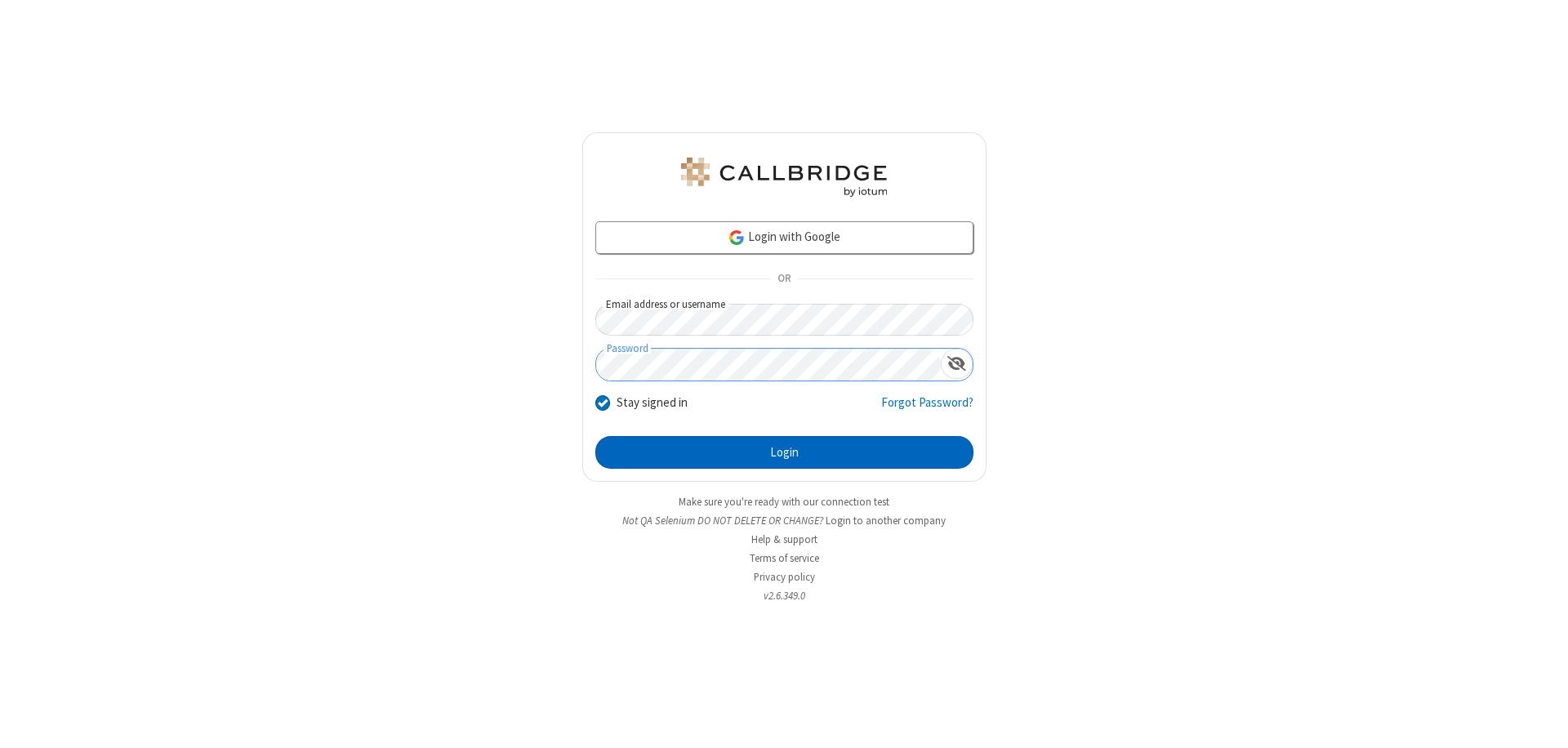
click at [784, 453] on button "Login" at bounding box center [784, 453] width 378 height 33
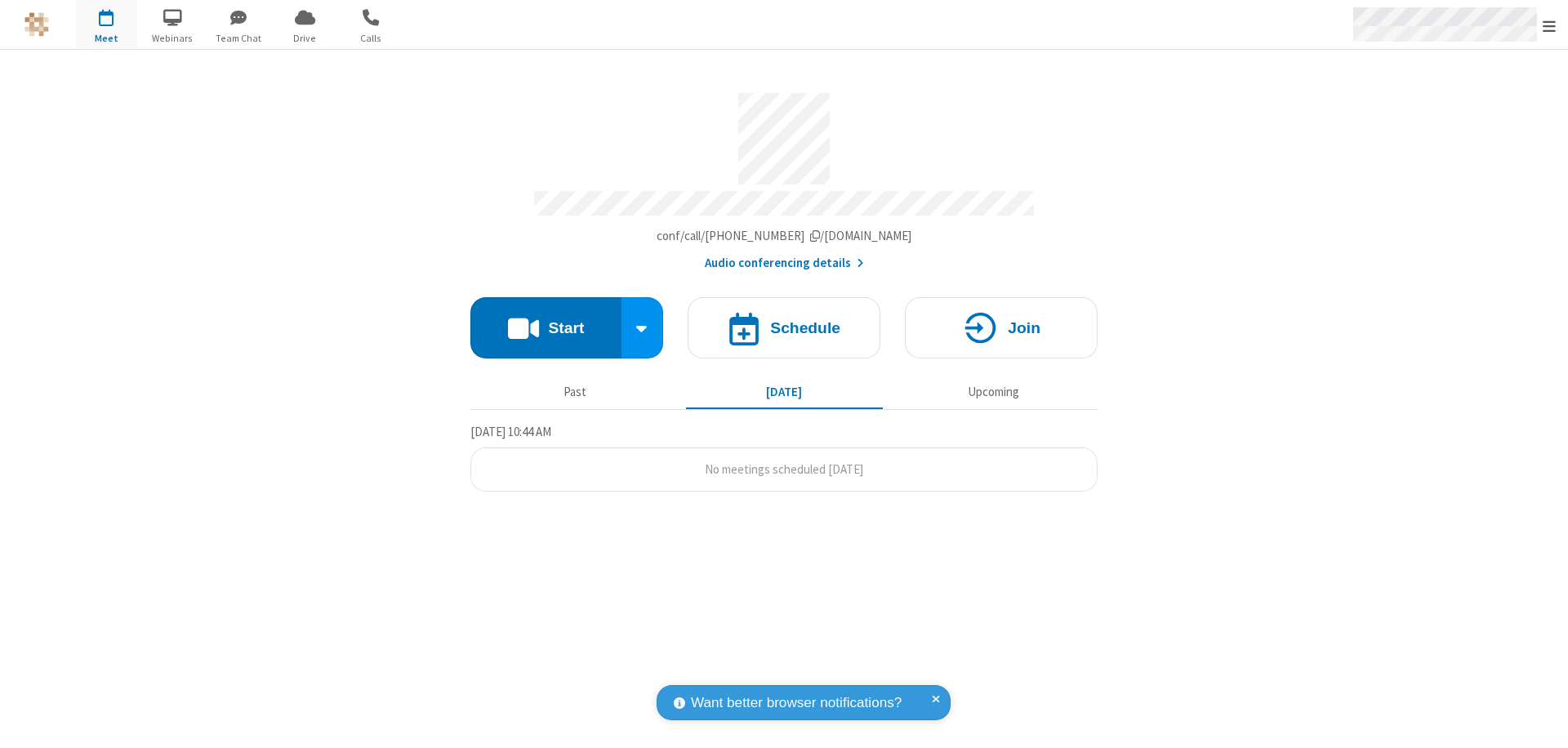
click at [1549, 26] on span "Open menu" at bounding box center [1549, 27] width 13 height 17
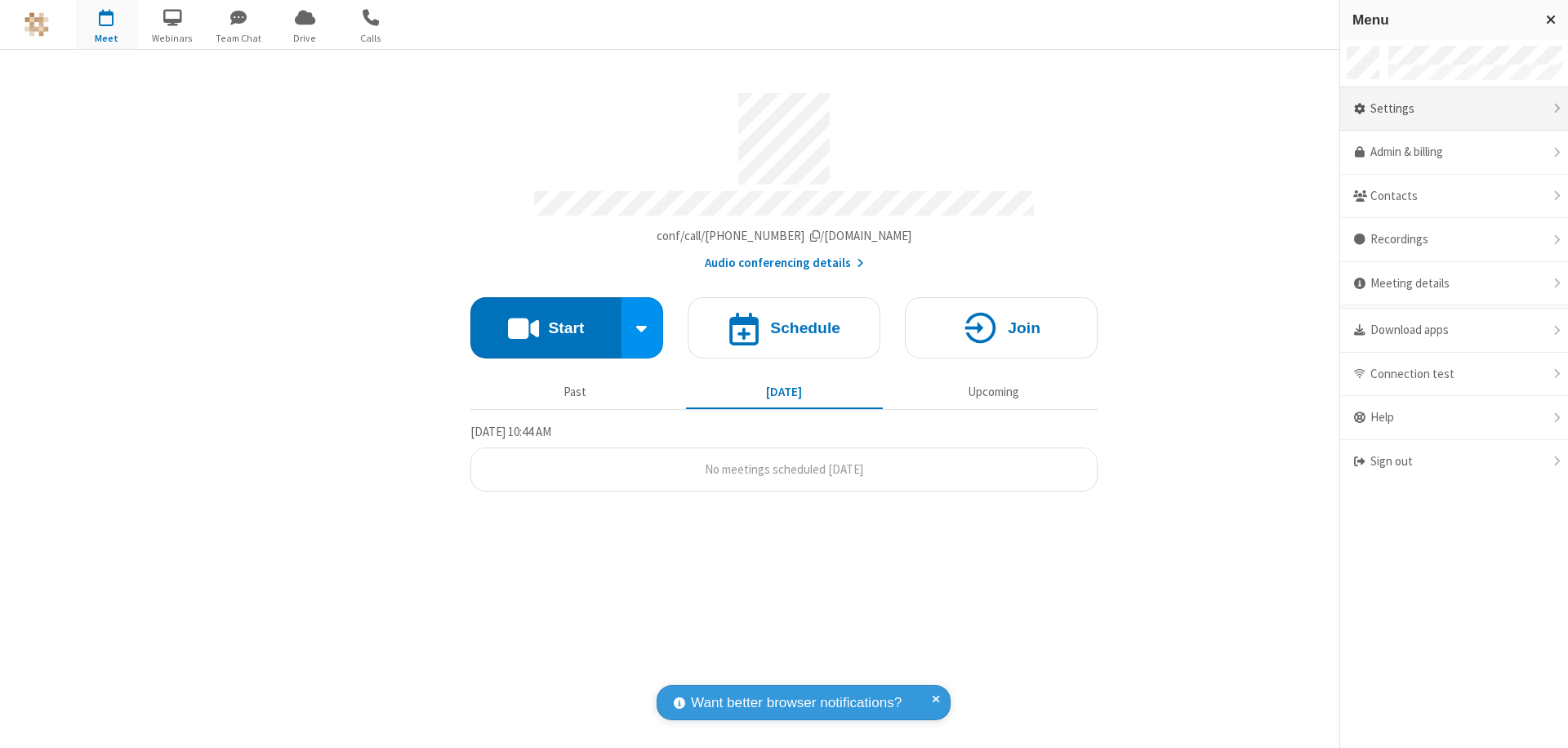
click at [1453, 109] on div "Settings" at bounding box center [1454, 109] width 228 height 44
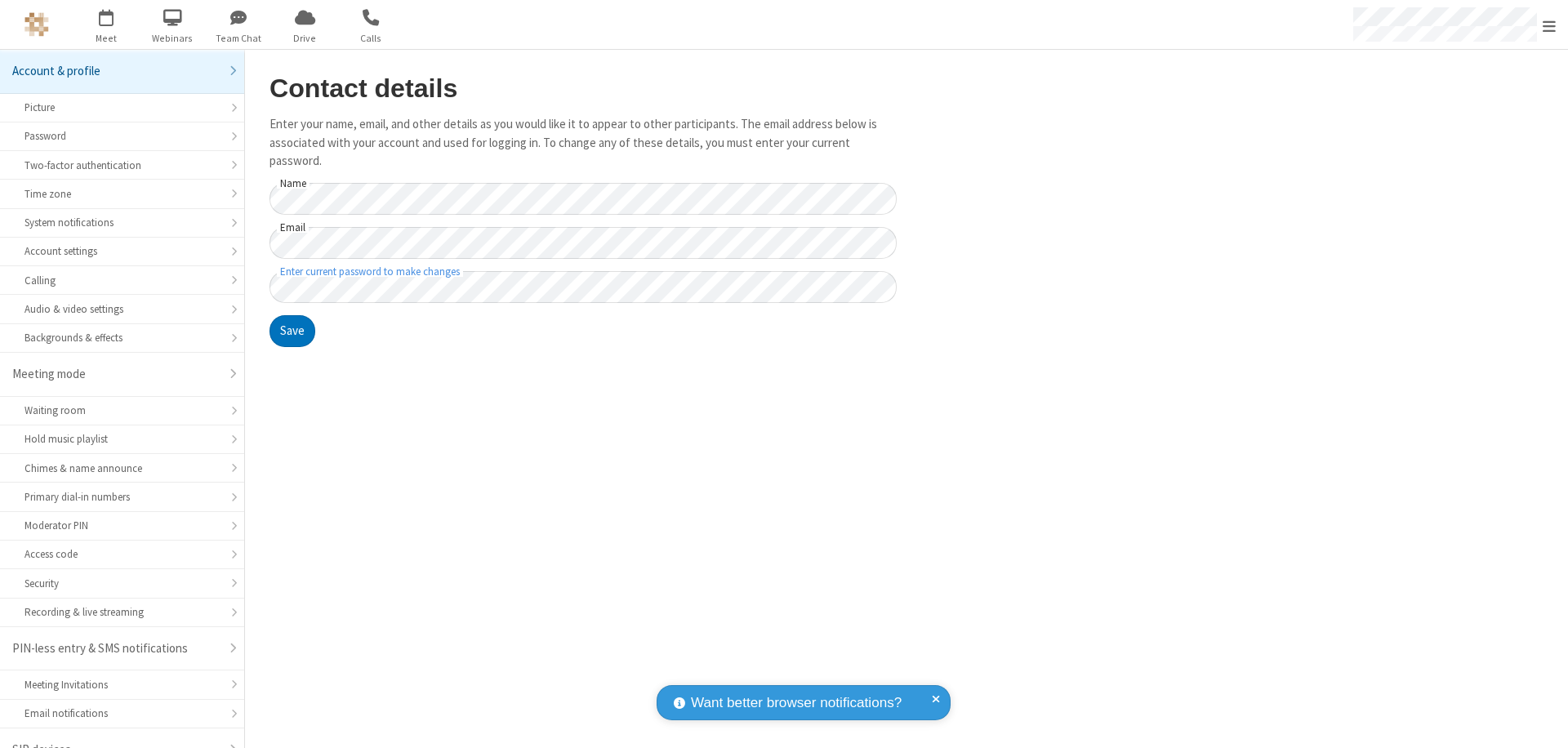
scroll to position [23, 0]
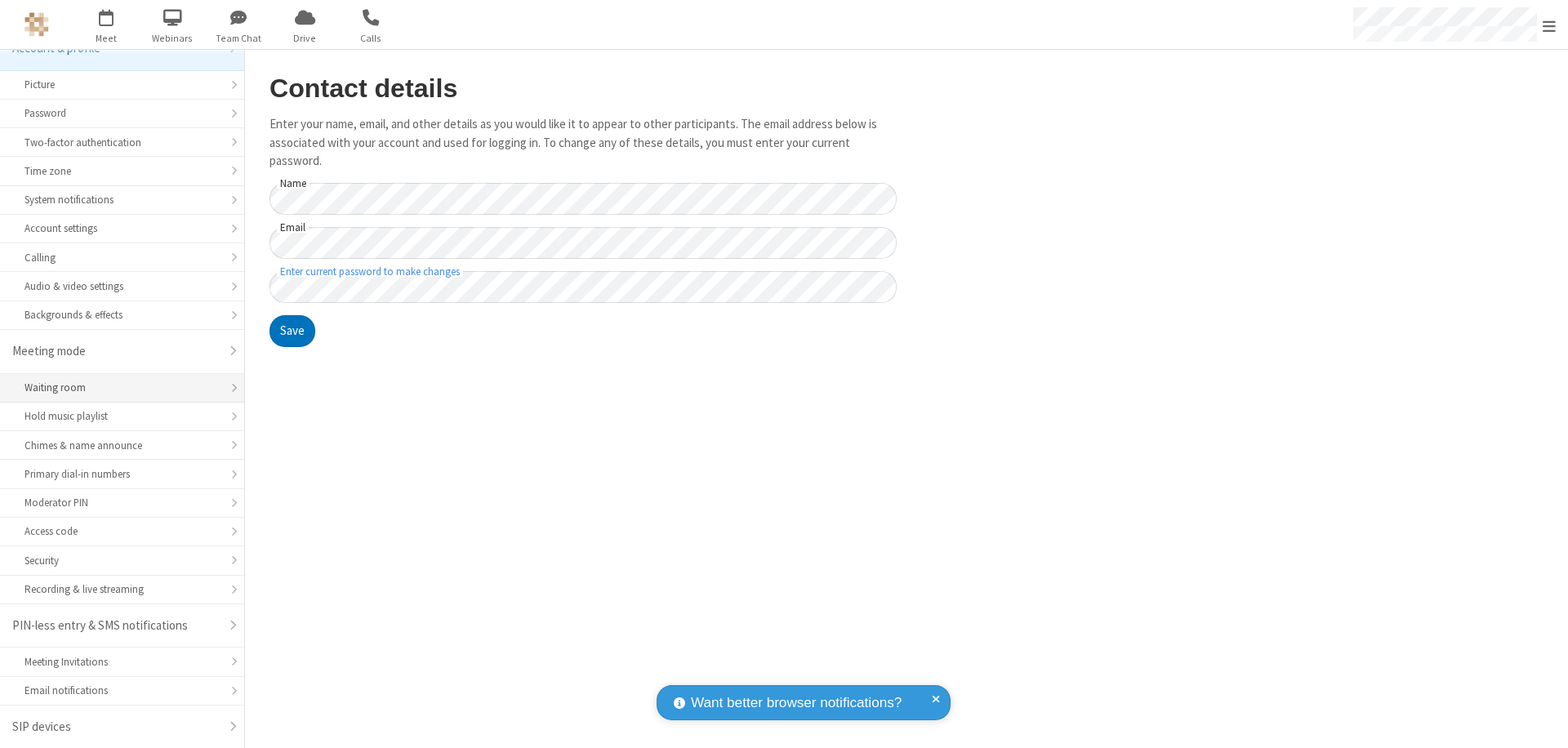
click at [116, 388] on div "Waiting room" at bounding box center [122, 387] width 195 height 16
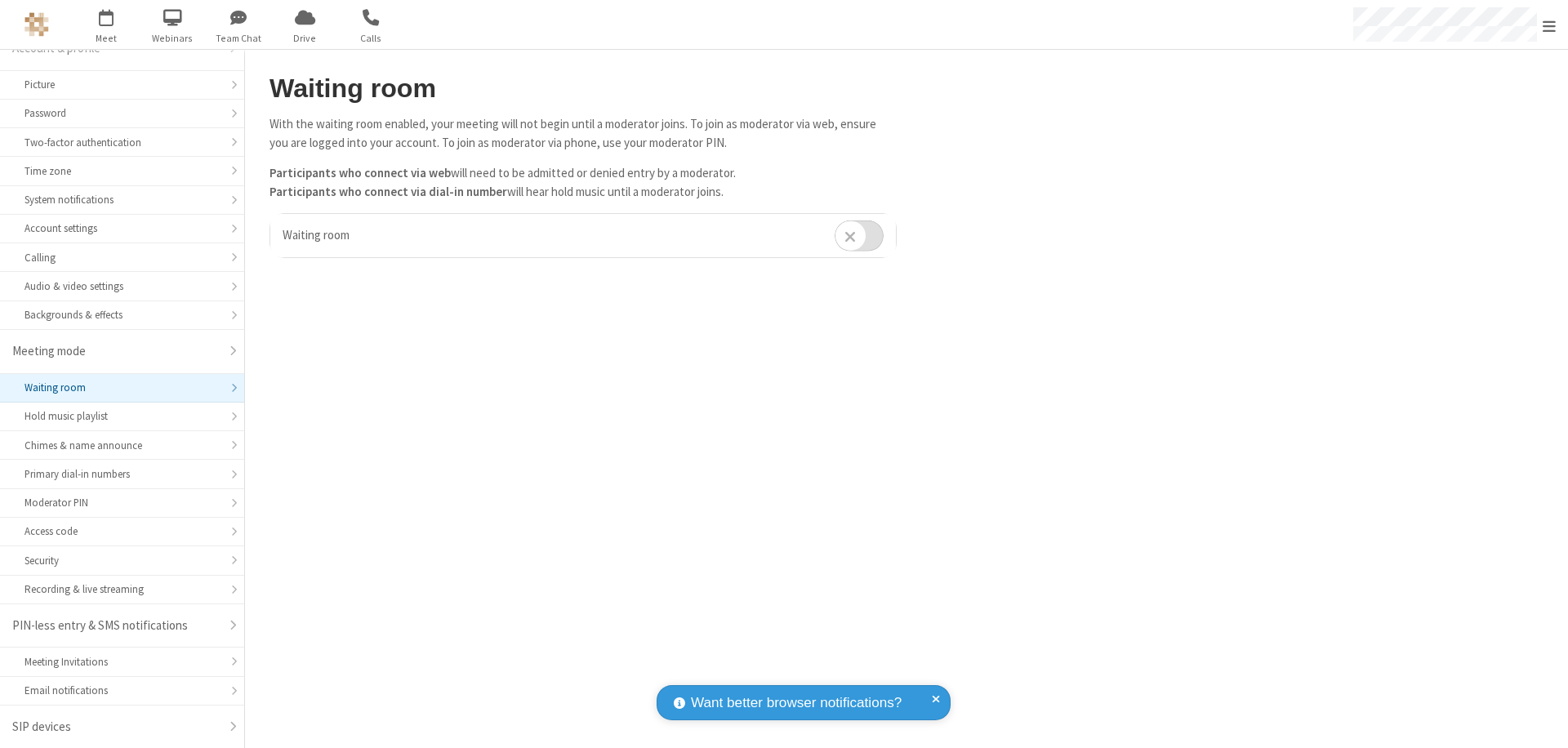
click at [859, 236] on input "checkbox" at bounding box center [858, 236] width 49 height 32
checkbox input "true"
click at [1549, 25] on span "Open menu" at bounding box center [1549, 27] width 13 height 17
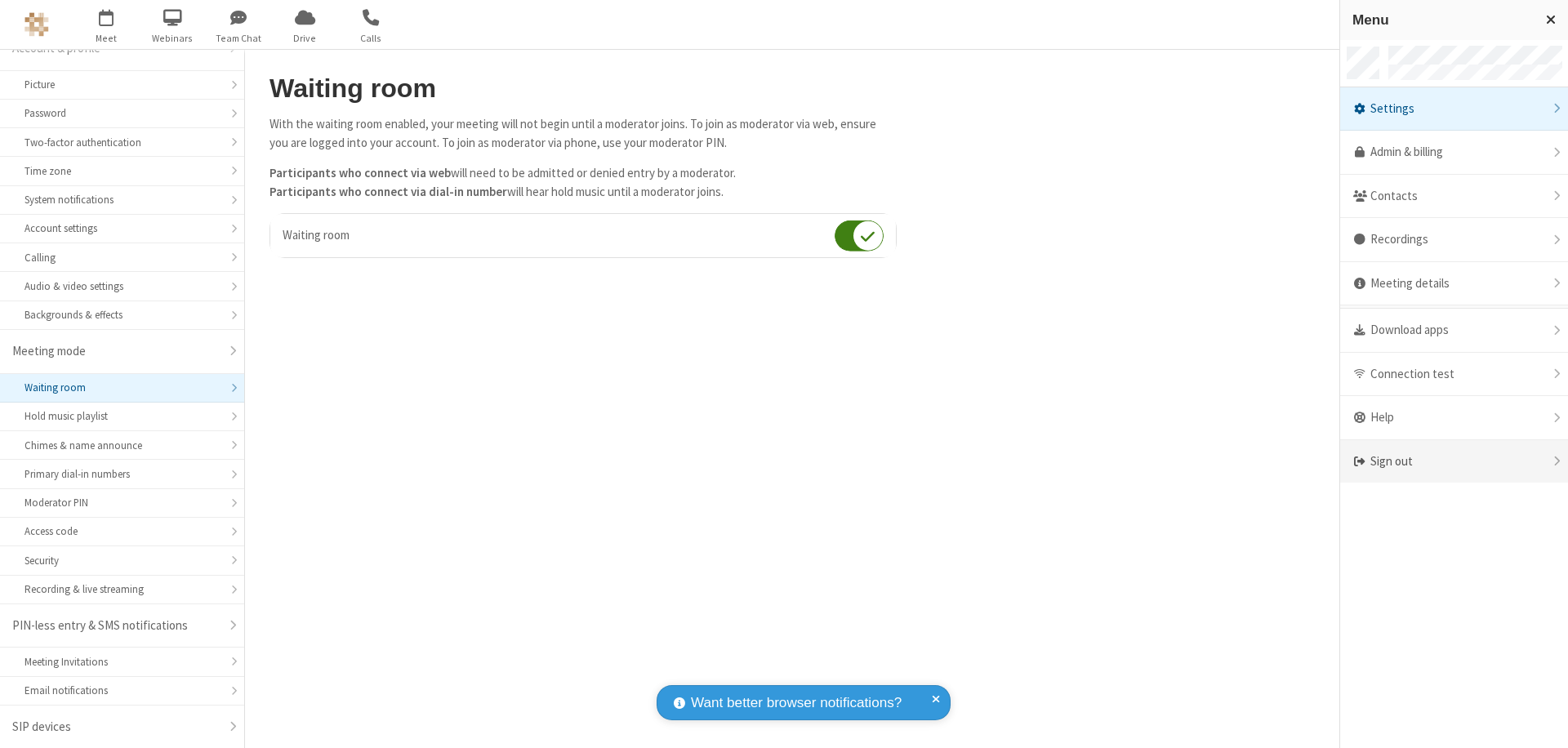
click at [1453, 462] on div "Sign out" at bounding box center [1454, 462] width 228 height 43
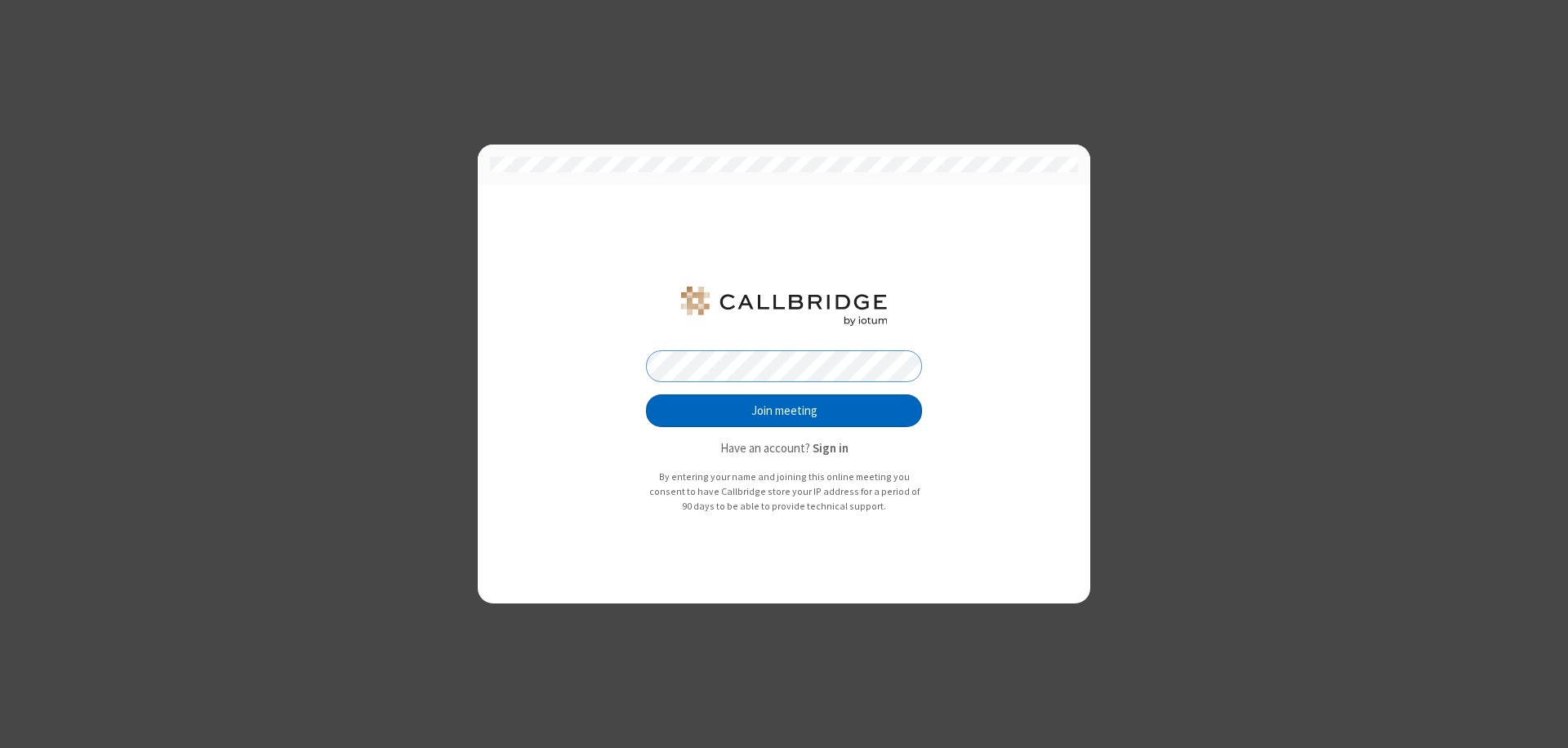
click at [784, 411] on button "Join meeting" at bounding box center [784, 411] width 276 height 33
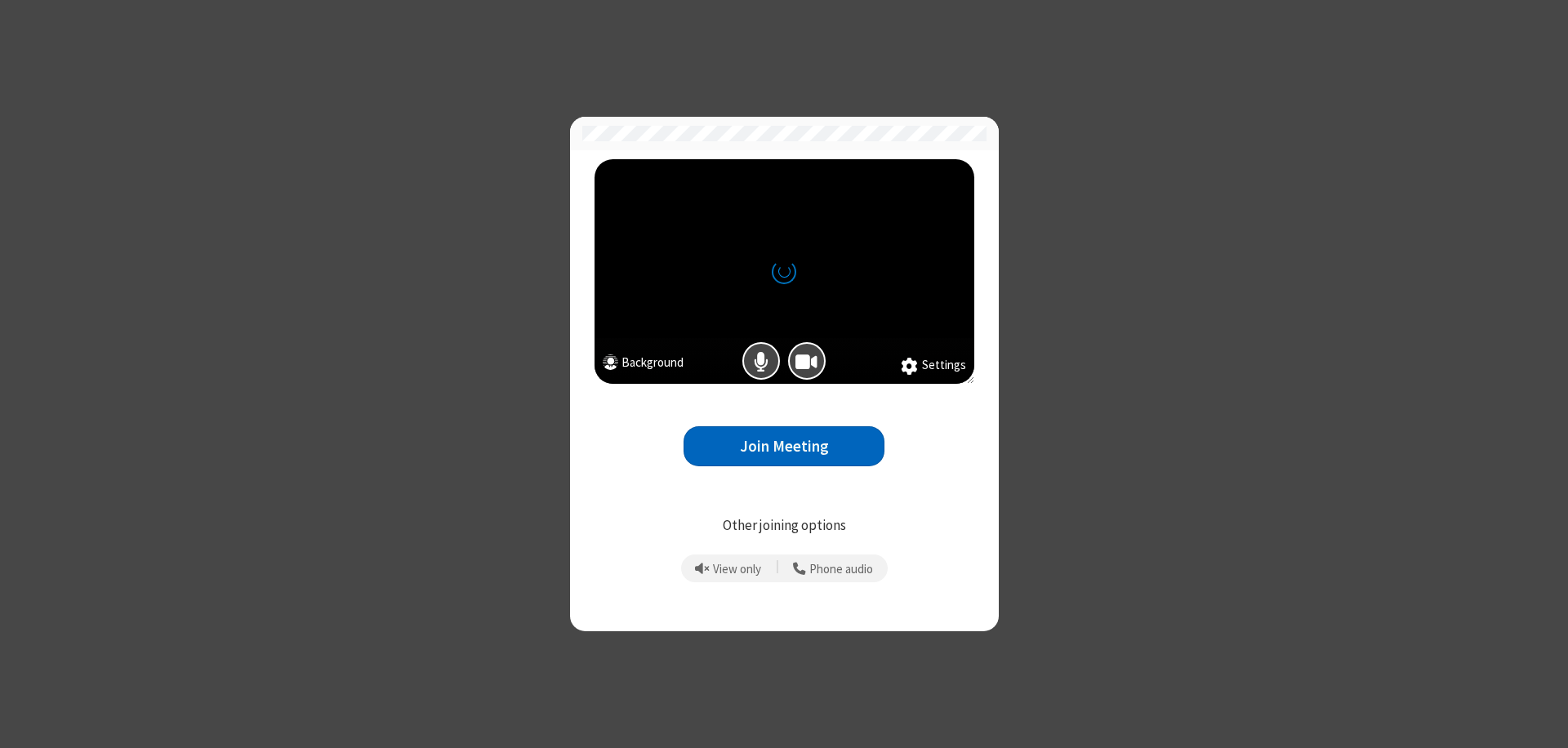
click at [784, 446] on button "Join Meeting" at bounding box center [784, 446] width 200 height 40
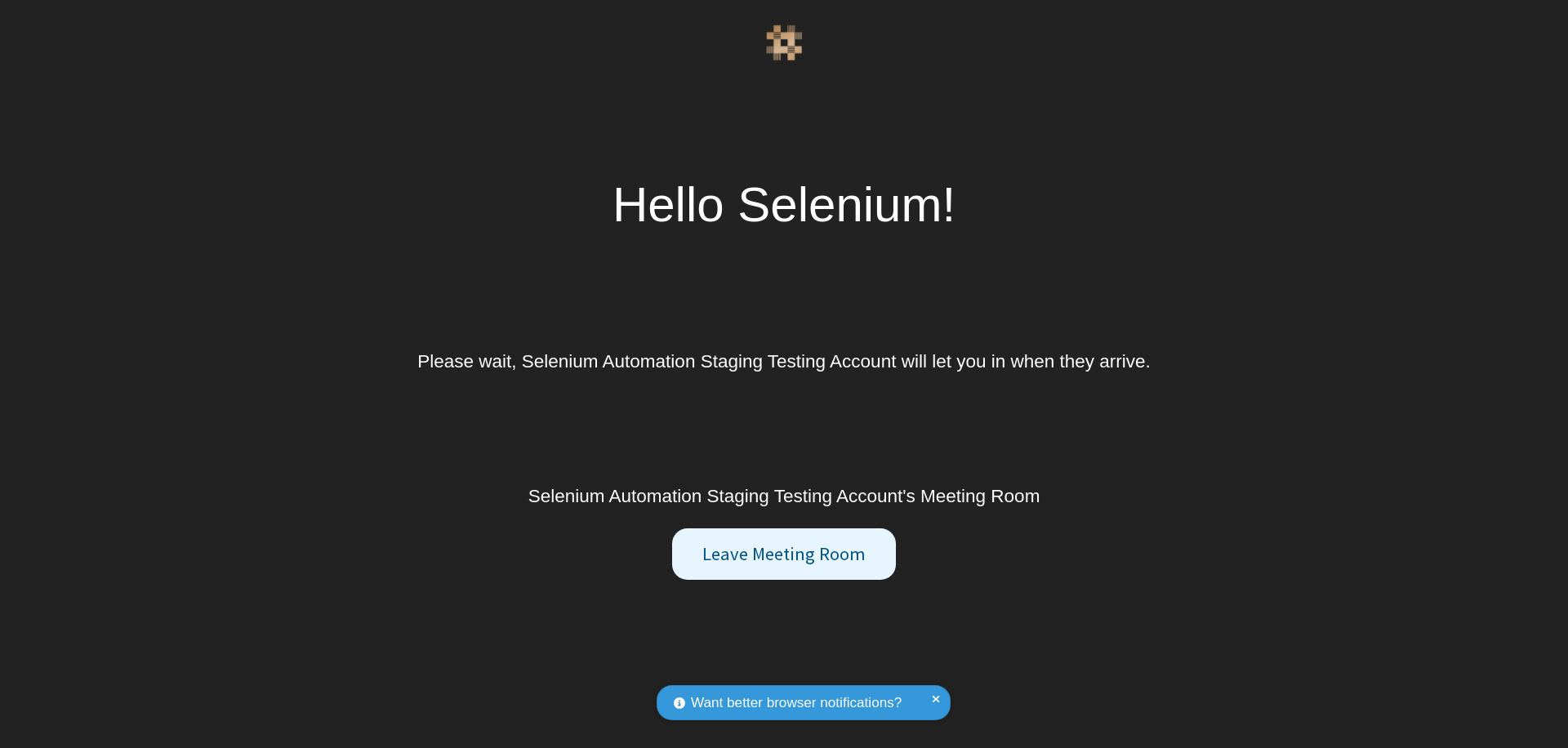
click at [783, 554] on button "Leave Meeting Room" at bounding box center [784, 554] width 223 height 52
